Goal: Information Seeking & Learning: Compare options

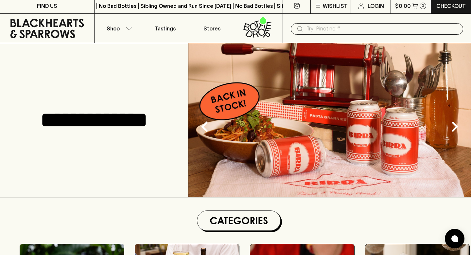
scroll to position [3, 0]
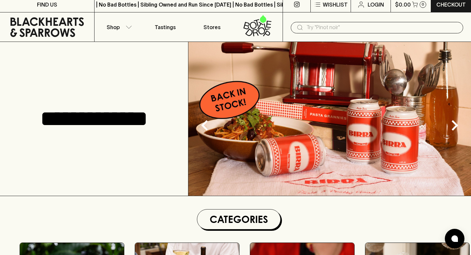
click at [265, 104] on img at bounding box center [329, 119] width 283 height 154
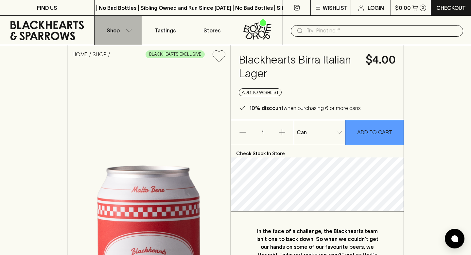
click at [129, 31] on icon "button" at bounding box center [129, 30] width 7 height 3
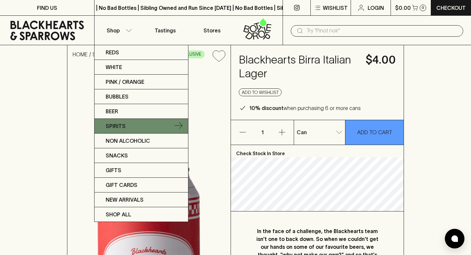
click at [139, 120] on link "Spirits" at bounding box center [142, 126] width 94 height 15
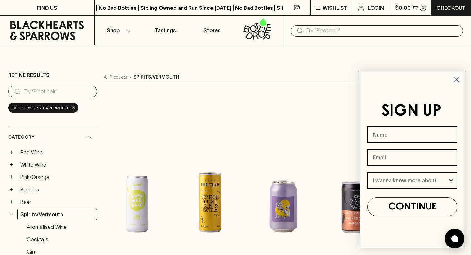
click at [458, 79] on circle "Close dialog" at bounding box center [456, 79] width 11 height 11
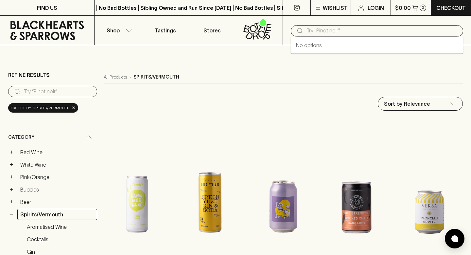
click at [309, 27] on input "text" at bounding box center [383, 31] width 152 height 10
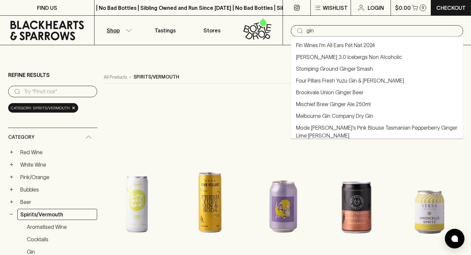
type input "gin"
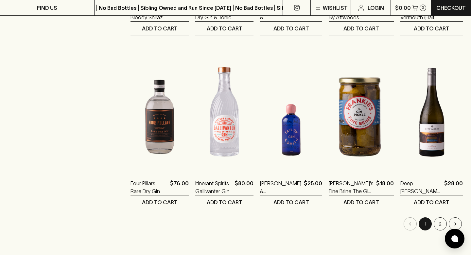
scroll to position [602, 0]
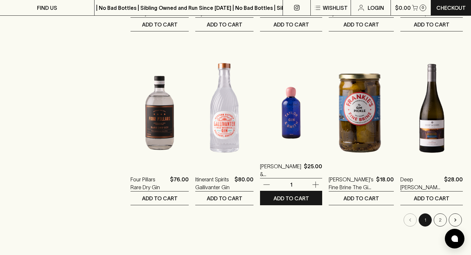
click at [271, 137] on img at bounding box center [291, 95] width 62 height 115
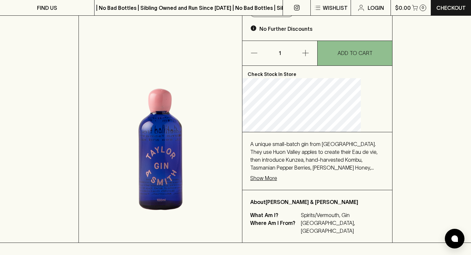
scroll to position [92, 0]
click at [277, 175] on p "Show More" at bounding box center [263, 179] width 27 height 8
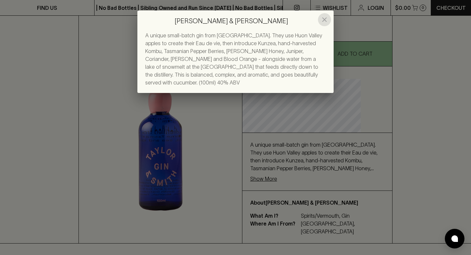
click at [325, 19] on icon "close" at bounding box center [325, 20] width 8 height 8
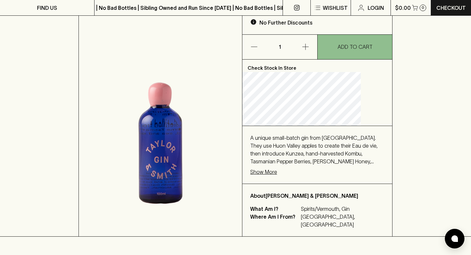
scroll to position [100, 0]
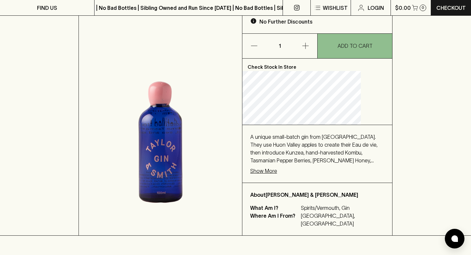
click at [277, 167] on p "Show More" at bounding box center [263, 171] width 27 height 8
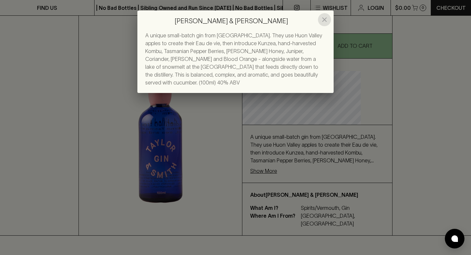
click at [326, 16] on icon "close" at bounding box center [325, 20] width 8 height 8
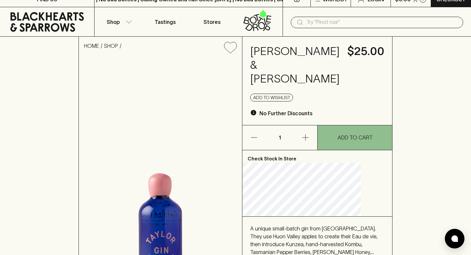
scroll to position [0, 0]
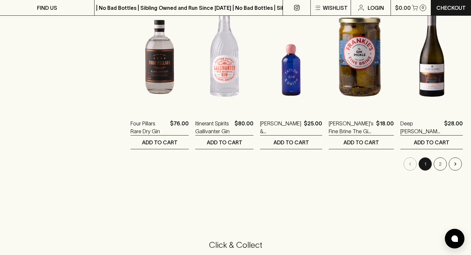
scroll to position [659, 0]
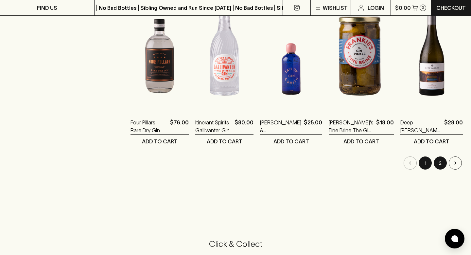
click at [441, 162] on button "2" at bounding box center [440, 162] width 13 height 13
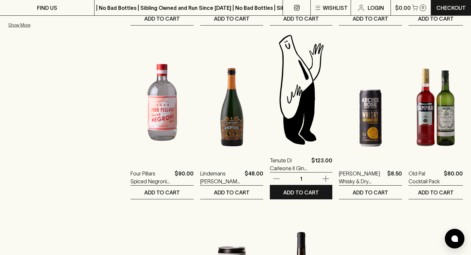
scroll to position [249, 0]
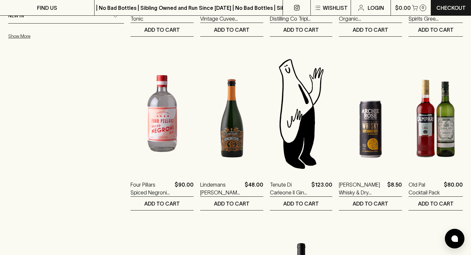
click at [50, 106] on div "Refine Results ​ gin Category + Red Wine + White Wine + Pink/Orange + Bubbles +…" at bounding box center [66, 114] width 116 height 584
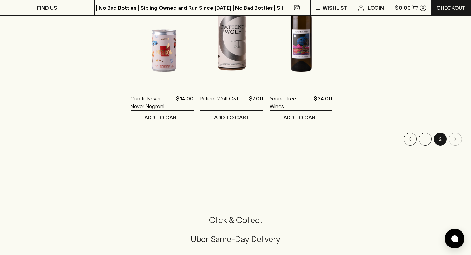
scroll to position [469, 0]
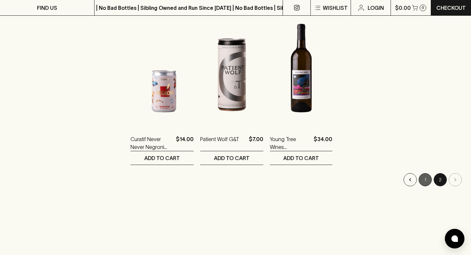
click at [422, 181] on button "1" at bounding box center [425, 179] width 13 height 13
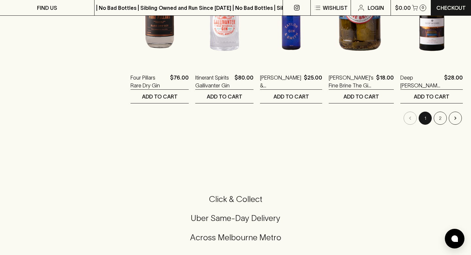
scroll to position [714, 0]
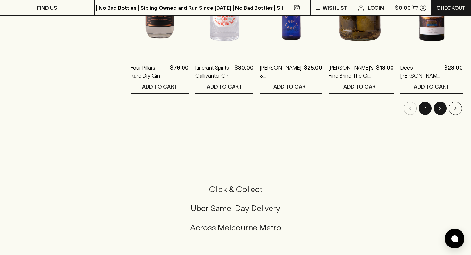
click at [441, 109] on button "2" at bounding box center [440, 108] width 13 height 13
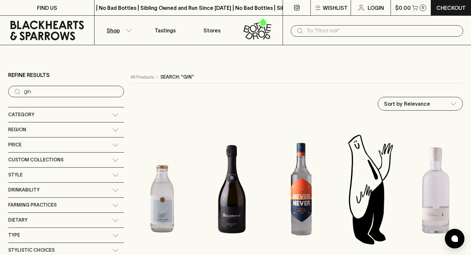
click at [313, 31] on input "text" at bounding box center [383, 31] width 152 height 10
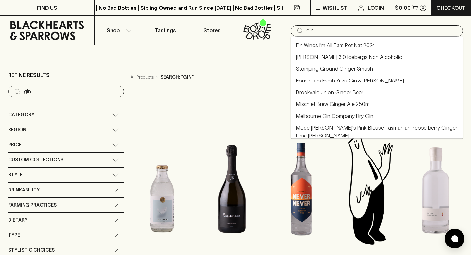
type input "gin"
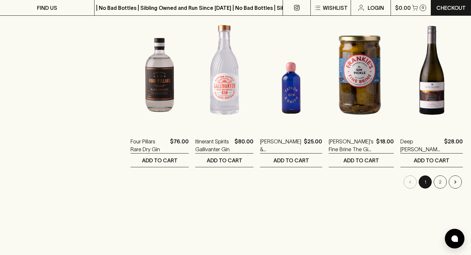
scroll to position [643, 0]
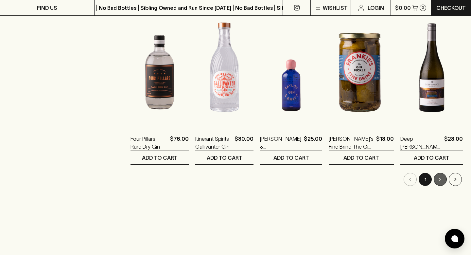
click at [439, 179] on button "2" at bounding box center [440, 179] width 13 height 13
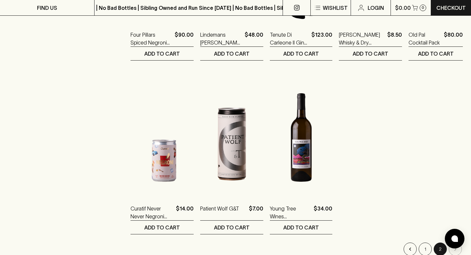
scroll to position [414, 0]
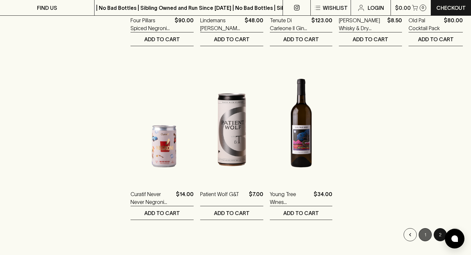
click at [425, 233] on button "1" at bounding box center [425, 234] width 13 height 13
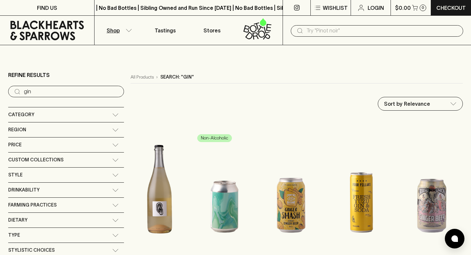
click at [130, 30] on icon "button" at bounding box center [129, 30] width 7 height 3
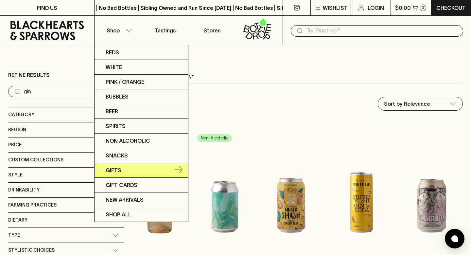
click at [120, 171] on p "Gifts" at bounding box center [114, 170] width 16 height 8
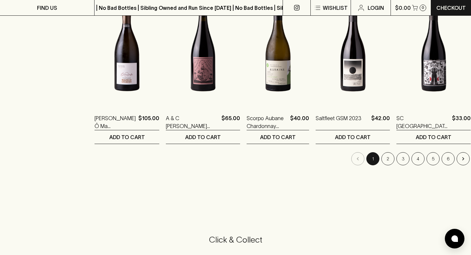
scroll to position [639, 0]
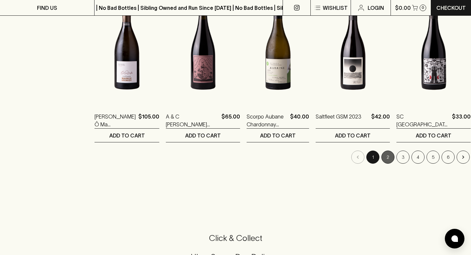
click at [382, 156] on button "2" at bounding box center [388, 157] width 13 height 13
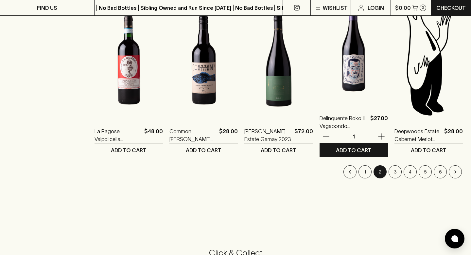
scroll to position [669, 0]
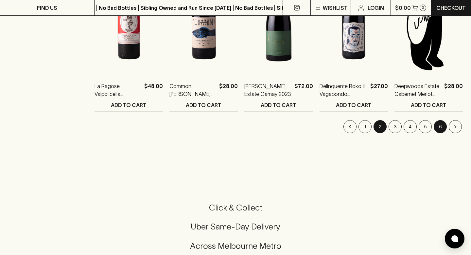
click at [439, 129] on button "6" at bounding box center [440, 126] width 13 height 13
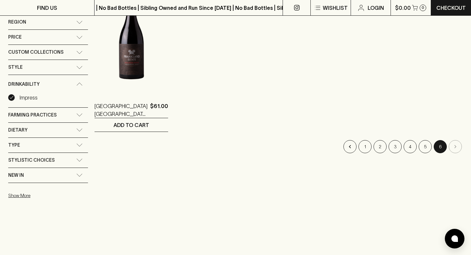
scroll to position [102, 0]
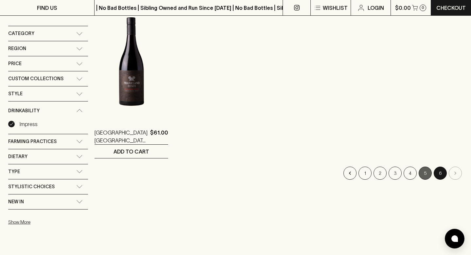
click at [427, 173] on button "5" at bounding box center [425, 173] width 13 height 13
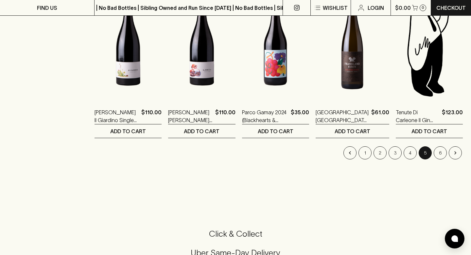
scroll to position [644, 0]
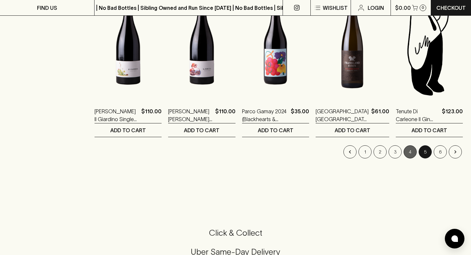
click at [409, 152] on button "4" at bounding box center [410, 151] width 13 height 13
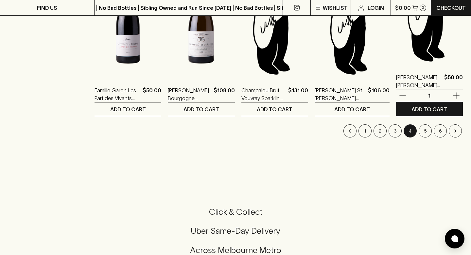
scroll to position [666, 0]
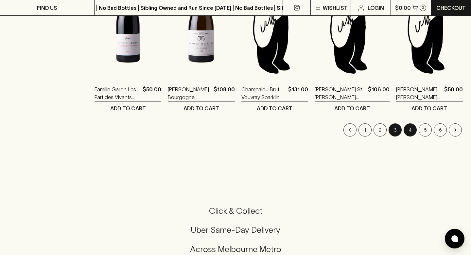
click at [395, 129] on button "3" at bounding box center [395, 129] width 13 height 13
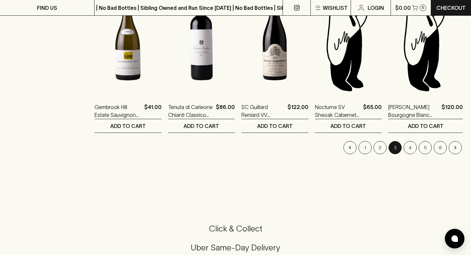
scroll to position [651, 0]
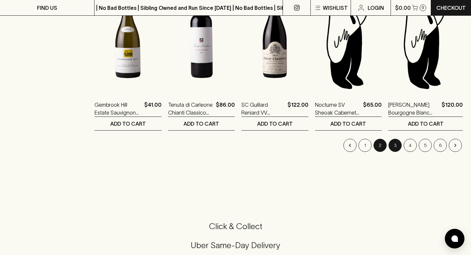
click at [379, 145] on button "2" at bounding box center [380, 145] width 13 height 13
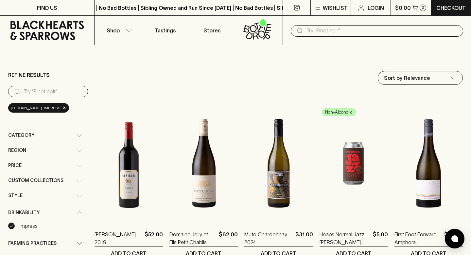
click at [129, 27] on button "Shop" at bounding box center [118, 30] width 47 height 29
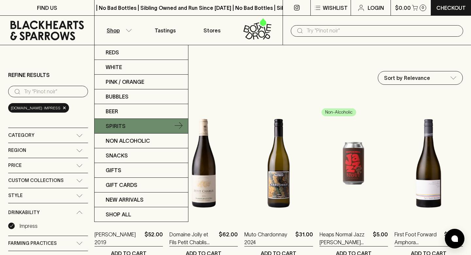
click at [127, 125] on link "Spirits" at bounding box center [142, 126] width 94 height 15
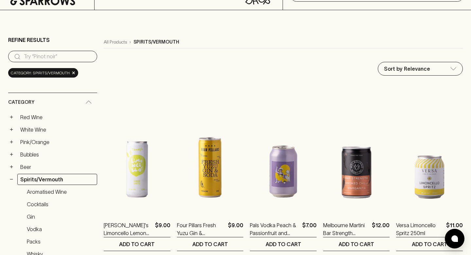
scroll to position [35, 0]
